Goal: Task Accomplishment & Management: Use online tool/utility

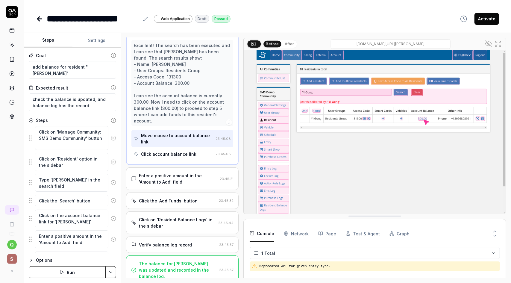
scroll to position [145, 0]
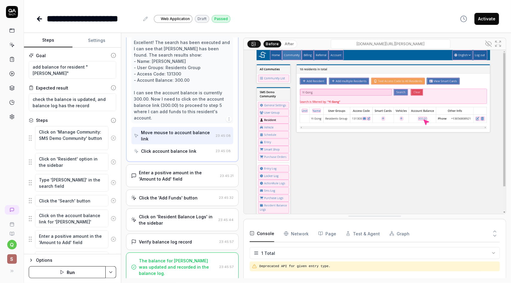
click at [11, 44] on icon at bounding box center [12, 45] width 3 height 3
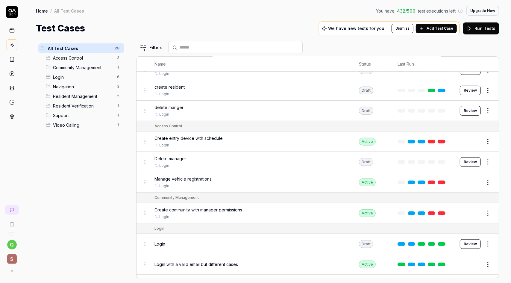
scroll to position [150, 0]
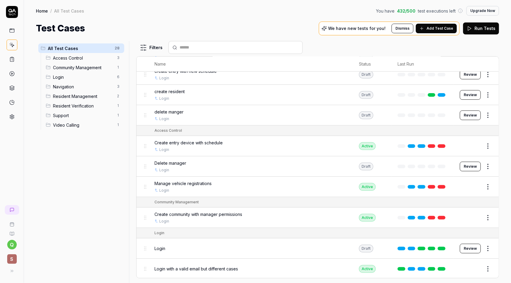
click at [469, 146] on button "Edit" at bounding box center [474, 146] width 14 height 10
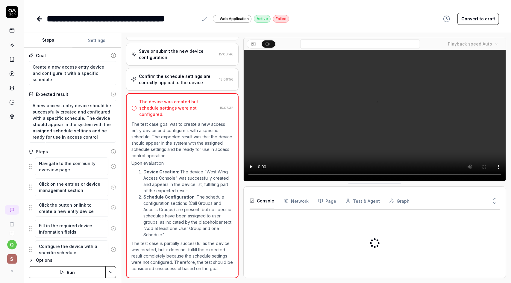
scroll to position [152, 0]
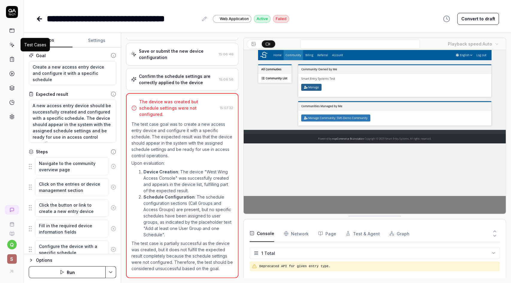
click at [11, 44] on icon at bounding box center [11, 44] width 5 height 5
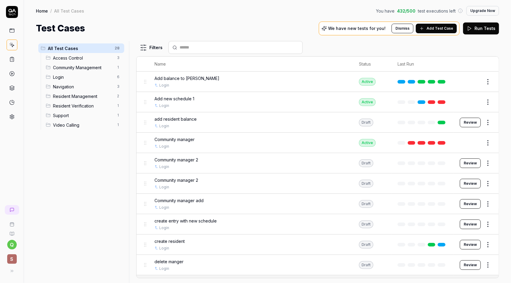
click at [467, 122] on button "Review" at bounding box center [470, 123] width 21 height 10
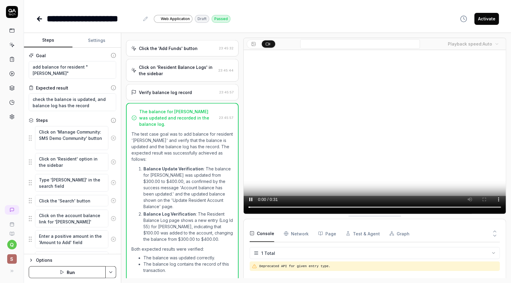
scroll to position [170, 0]
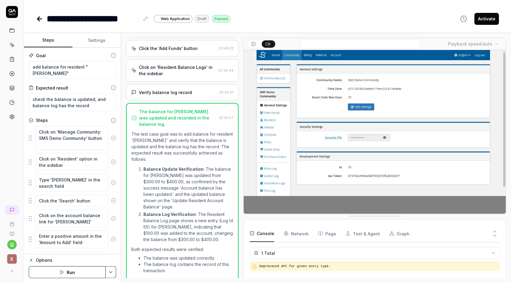
click at [93, 42] on button "Settings" at bounding box center [97, 40] width 49 height 14
type textarea "*"
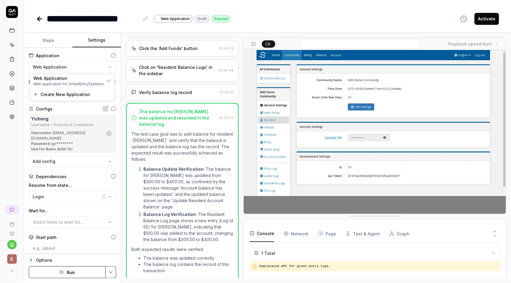
click at [105, 67] on html "**********" at bounding box center [255, 141] width 511 height 283
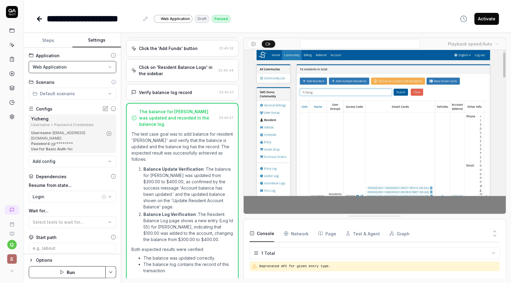
click at [105, 67] on html "**********" at bounding box center [255, 141] width 511 height 283
click at [104, 93] on html "**********" at bounding box center [255, 141] width 511 height 283
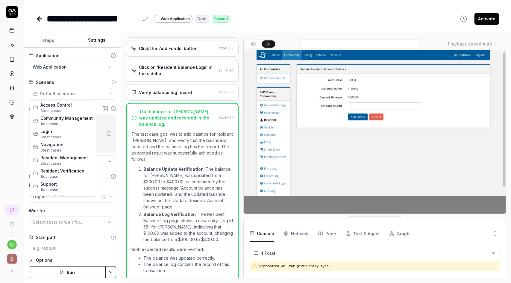
click at [104, 93] on html "**********" at bounding box center [255, 141] width 511 height 283
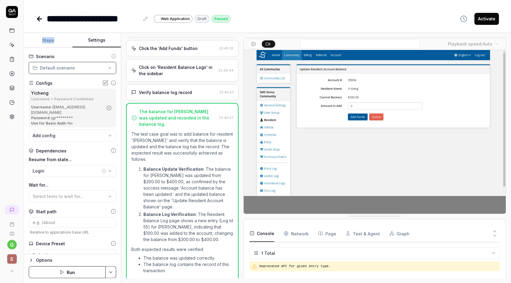
scroll to position [30, 0]
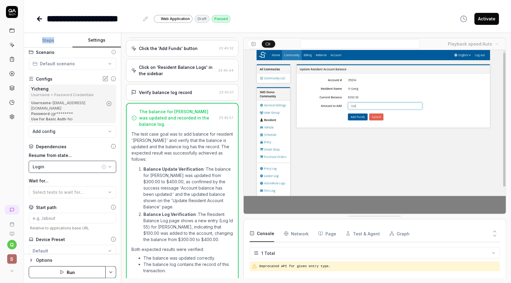
click at [108, 167] on icon "button" at bounding box center [110, 166] width 5 height 5
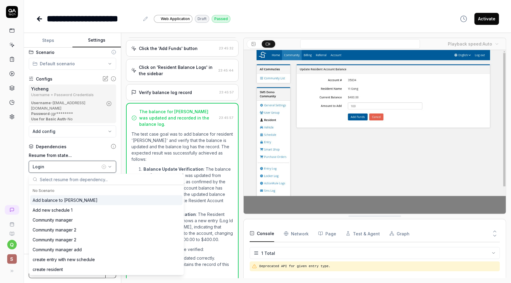
click at [108, 167] on icon "button" at bounding box center [110, 166] width 5 height 5
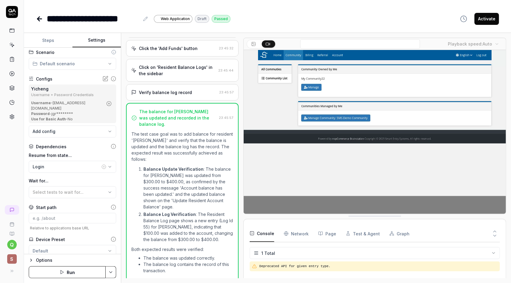
click at [103, 166] on icon "button" at bounding box center [103, 166] width 1 height 1
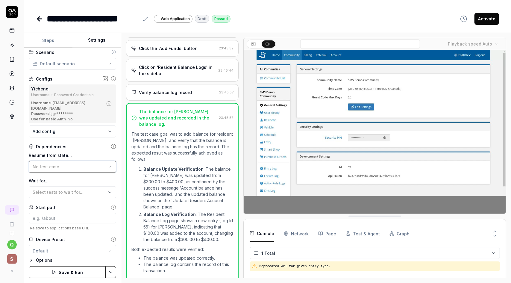
click at [108, 166] on icon "button" at bounding box center [110, 166] width 5 height 5
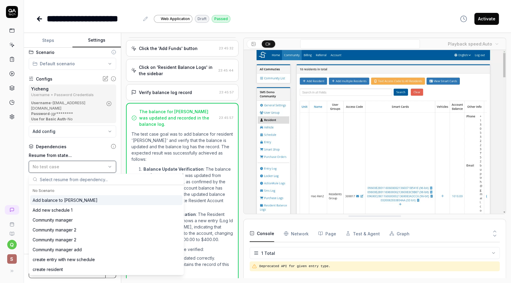
click at [108, 166] on icon "button" at bounding box center [110, 166] width 5 height 5
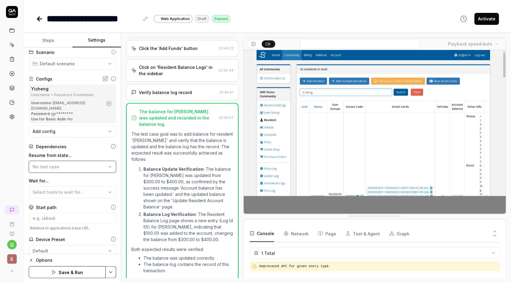
click at [108, 166] on icon "button" at bounding box center [110, 166] width 5 height 5
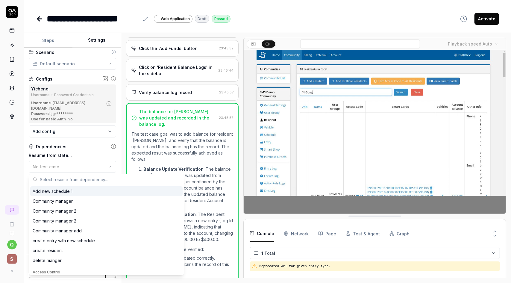
scroll to position [120, 0]
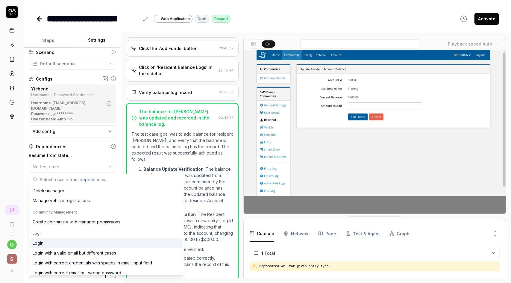
click at [73, 243] on div "Login" at bounding box center [106, 243] width 153 height 10
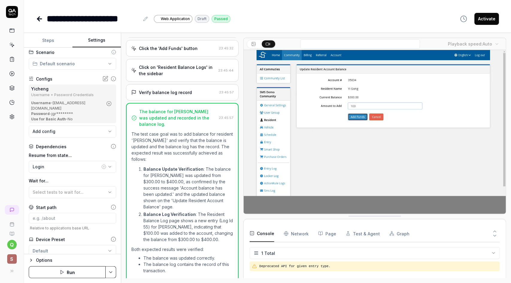
click at [51, 39] on button "Steps" at bounding box center [48, 40] width 49 height 14
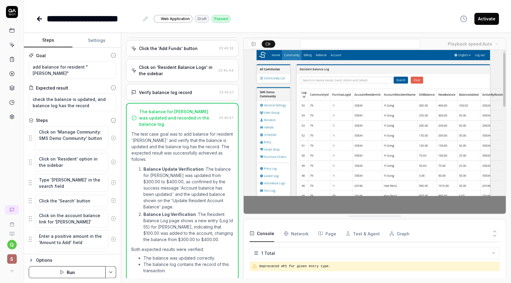
click at [111, 55] on icon at bounding box center [113, 55] width 5 height 5
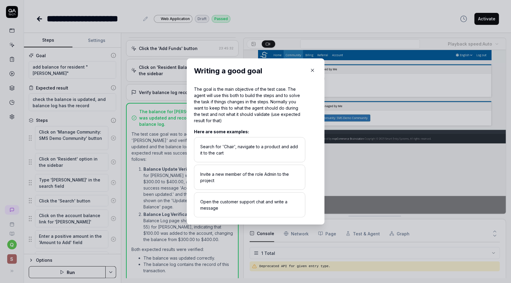
click at [311, 72] on icon "button" at bounding box center [312, 70] width 3 height 3
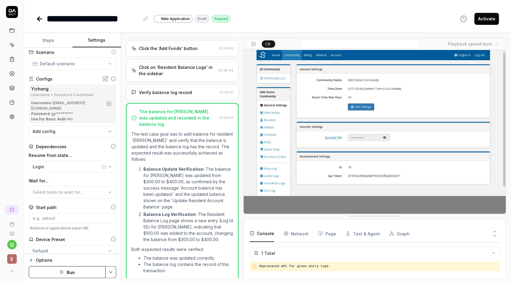
click at [102, 39] on button "Settings" at bounding box center [97, 40] width 49 height 14
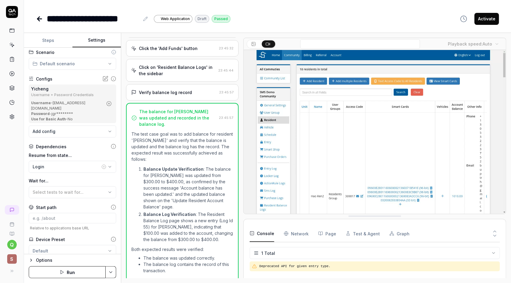
click at [50, 39] on button "Steps" at bounding box center [48, 40] width 49 height 14
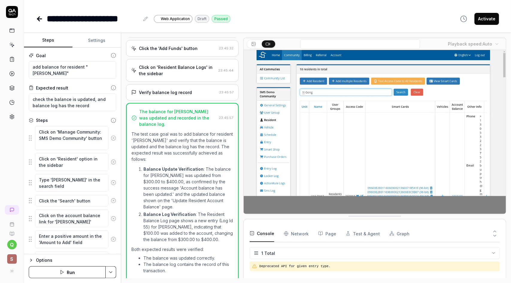
click at [96, 38] on button "Settings" at bounding box center [97, 40] width 49 height 14
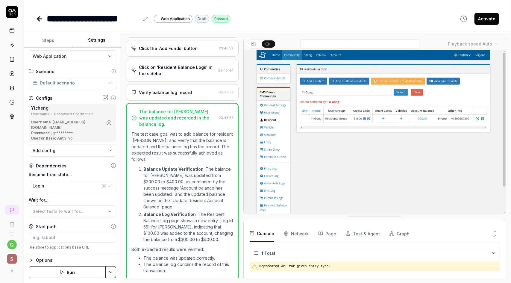
scroll to position [0, 0]
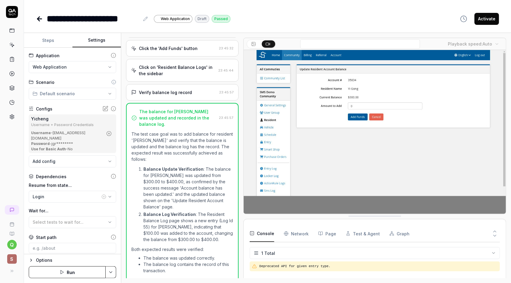
click at [251, 45] on icon at bounding box center [253, 44] width 5 height 5
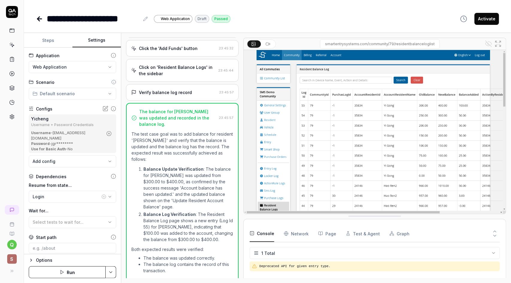
scroll to position [50, 0]
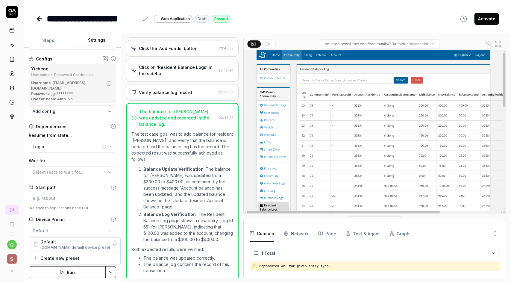
click at [33, 230] on html "**********" at bounding box center [255, 141] width 511 height 283
click at [50, 39] on html "**********" at bounding box center [255, 141] width 511 height 283
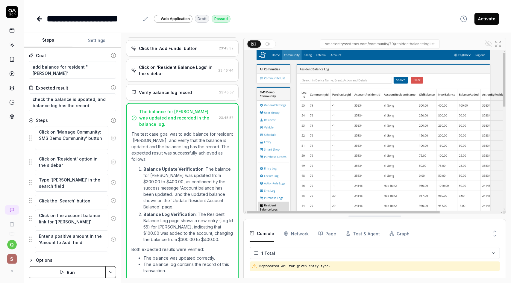
click at [50, 39] on button "Steps" at bounding box center [48, 40] width 49 height 14
type textarea "*"
